Goal: Task Accomplishment & Management: Manage account settings

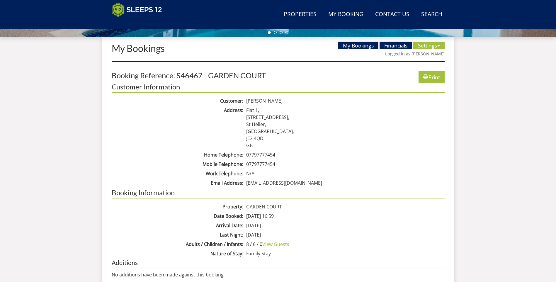
scroll to position [181, 0]
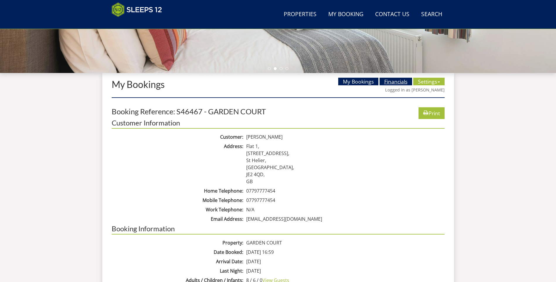
click at [400, 78] on link "Financials" at bounding box center [395, 82] width 33 height 8
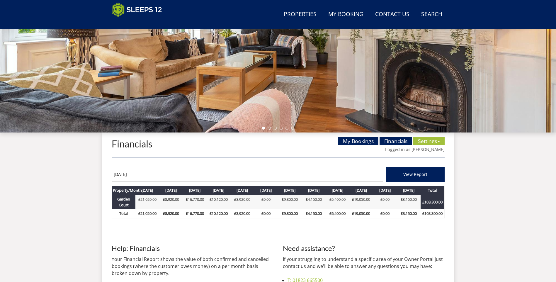
scroll to position [131, 0]
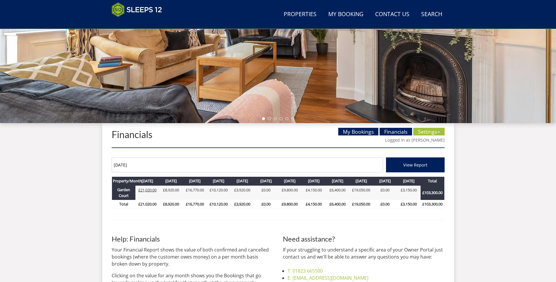
click at [147, 191] on link "£21,020.00" at bounding box center [147, 189] width 18 height 5
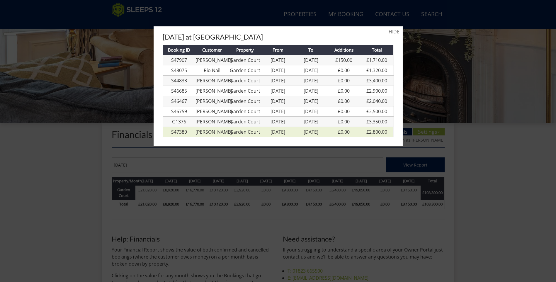
scroll to position [0, 0]
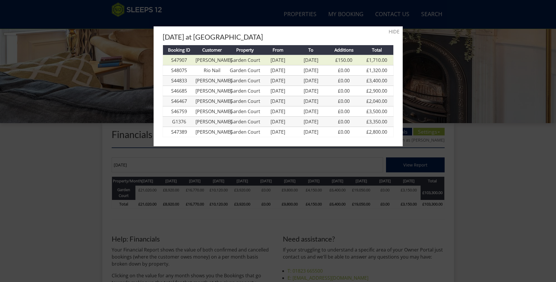
click at [213, 61] on link "[PERSON_NAME]" at bounding box center [213, 60] width 36 height 6
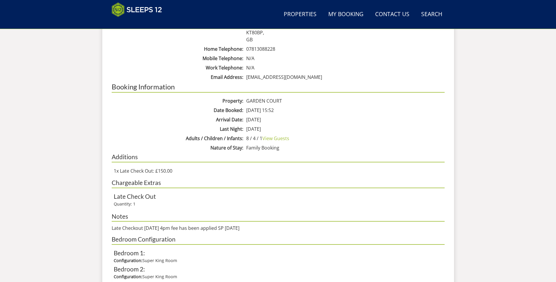
scroll to position [336, 0]
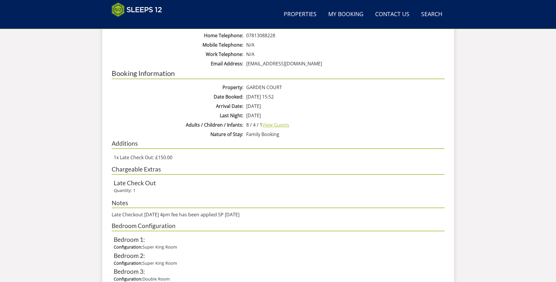
click at [268, 127] on link "View Guests" at bounding box center [275, 125] width 27 height 6
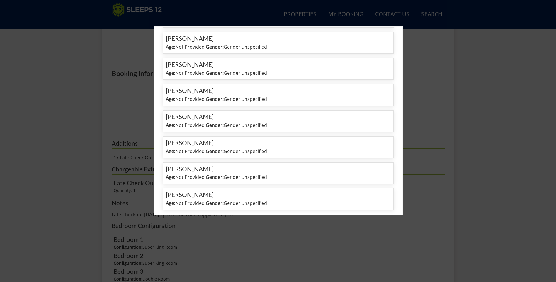
scroll to position [175, 0]
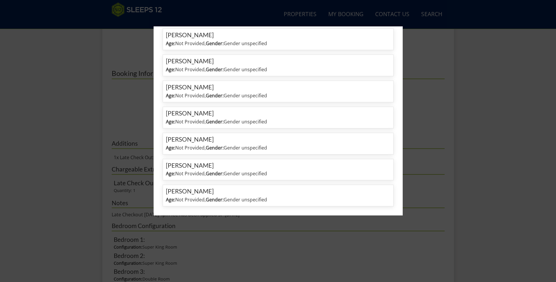
click at [265, 228] on div at bounding box center [278, 141] width 556 height 282
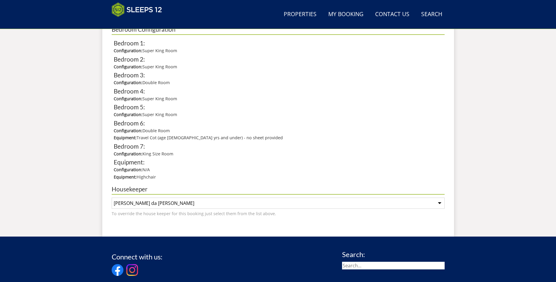
scroll to position [571, 0]
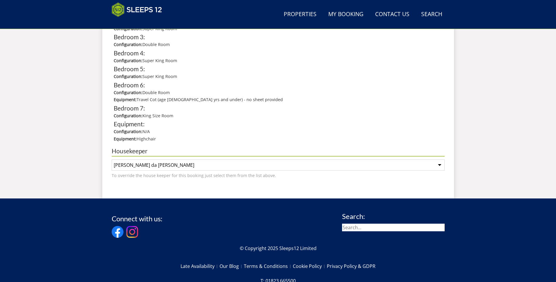
click at [257, 169] on select "[PERSON_NAME] da [PERSON_NAME]" at bounding box center [278, 164] width 333 height 11
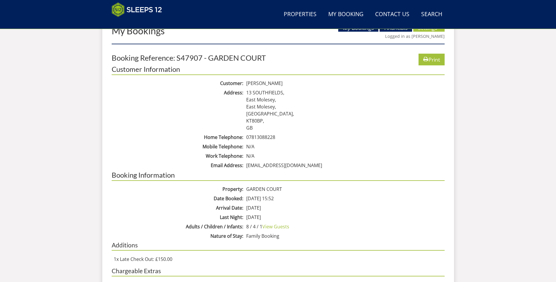
scroll to position [219, 0]
